Goal: Navigation & Orientation: Find specific page/section

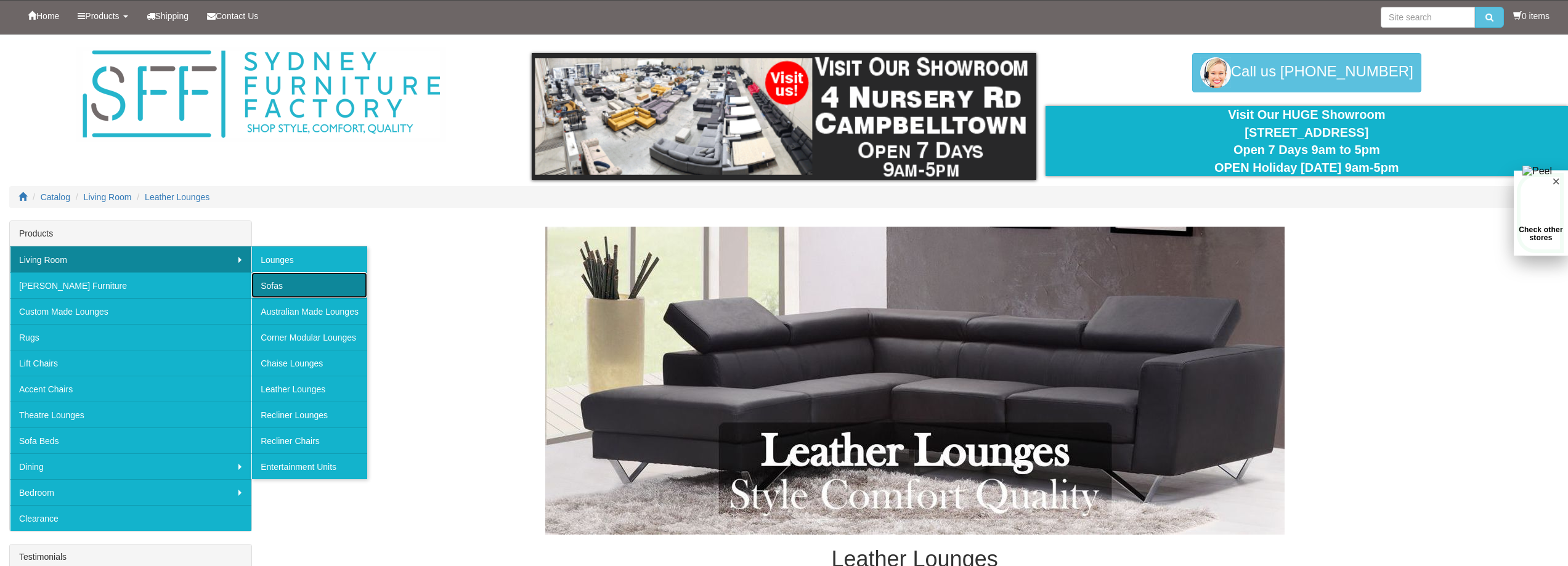
click at [274, 287] on link "Sofas" at bounding box center [308, 285] width 116 height 26
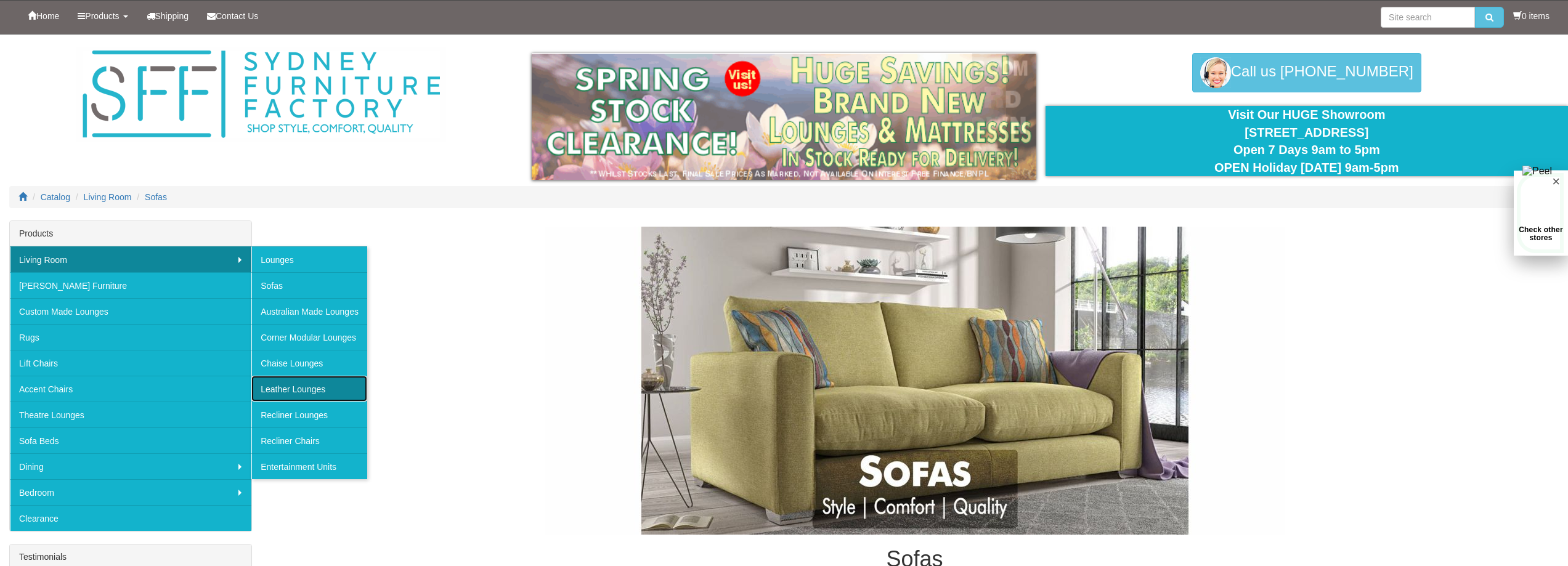
click at [296, 392] on link "Leather Lounges" at bounding box center [308, 389] width 116 height 26
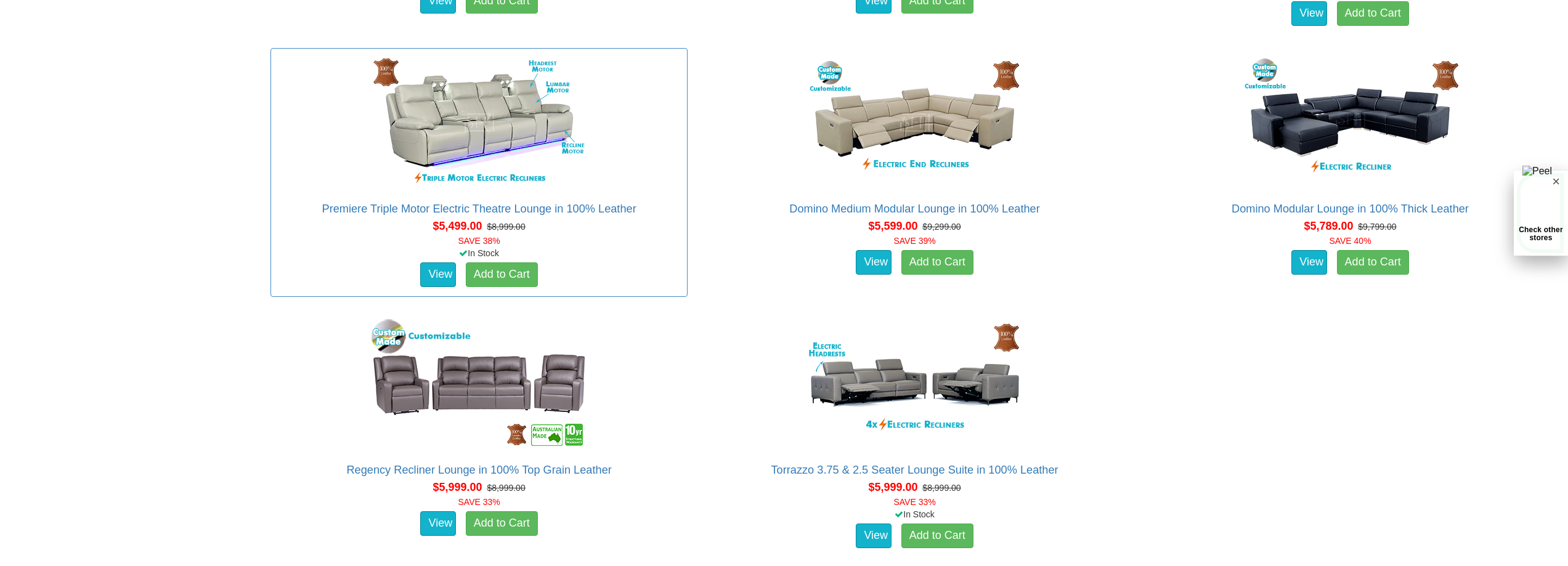
scroll to position [4130, 0]
